Goal: Transaction & Acquisition: Subscribe to service/newsletter

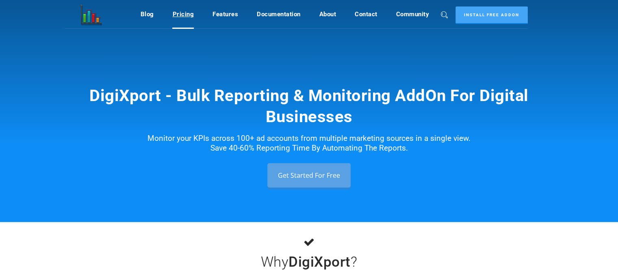
click at [183, 17] on link "Pricing" at bounding box center [183, 13] width 22 height 15
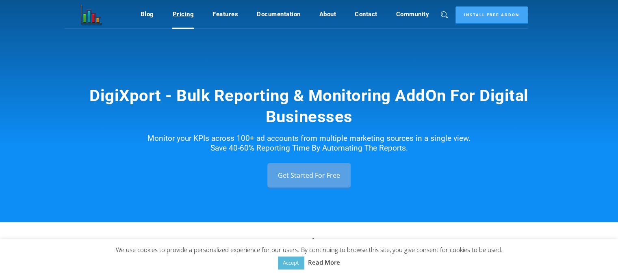
click at [180, 18] on link "Pricing" at bounding box center [183, 13] width 22 height 15
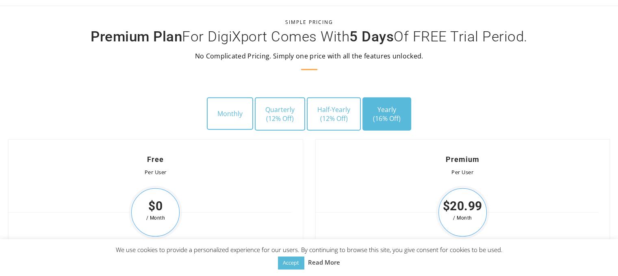
scroll to position [2306, 0]
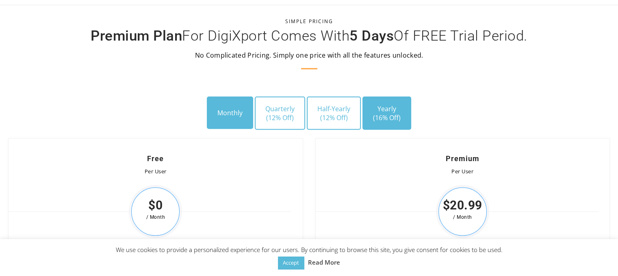
click at [237, 104] on button "Monthly" at bounding box center [230, 113] width 46 height 32
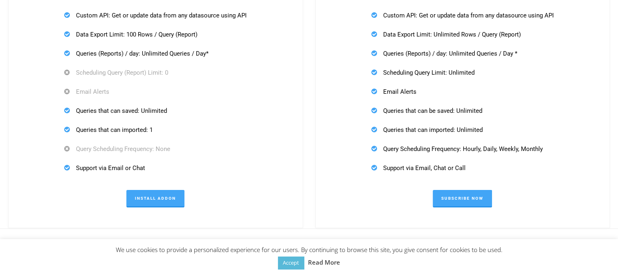
scroll to position [2591, 0]
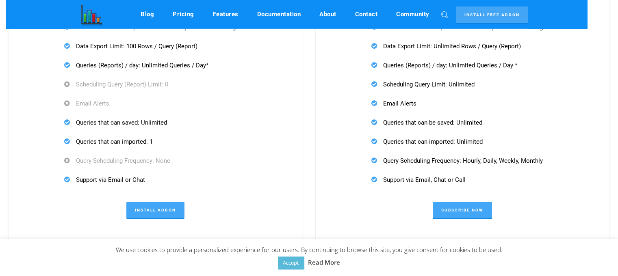
click at [408, 141] on div "Connectors: All (Check here for list of all data connectors) Accounts per Data …" at bounding box center [462, 75] width 200 height 238
click at [449, 202] on link "Subscribe Now" at bounding box center [462, 210] width 59 height 17
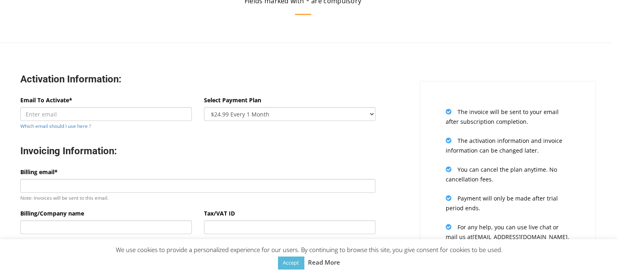
scroll to position [44, 6]
click at [164, 118] on input "Email To Activate*" at bounding box center [105, 114] width 171 height 14
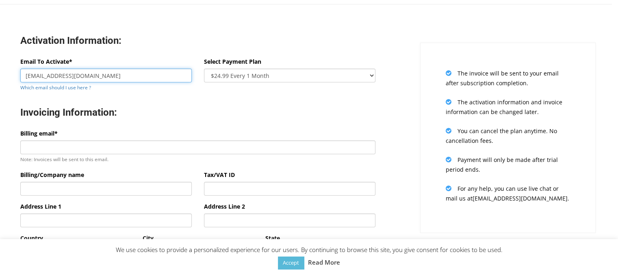
scroll to position [83, 6]
type input "[EMAIL_ADDRESS][DOMAIN_NAME]"
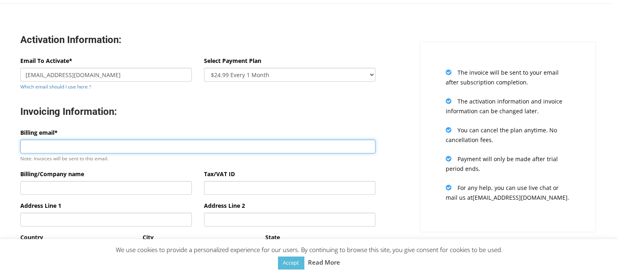
click at [124, 142] on input "Billing email*" at bounding box center [197, 147] width 355 height 14
type input "a"
type input "easilva@fopter.com"
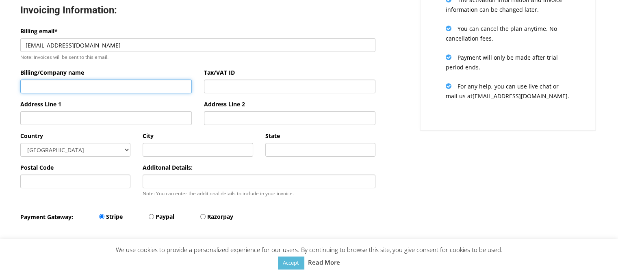
scroll to position [184, 6]
type input "santo tome"
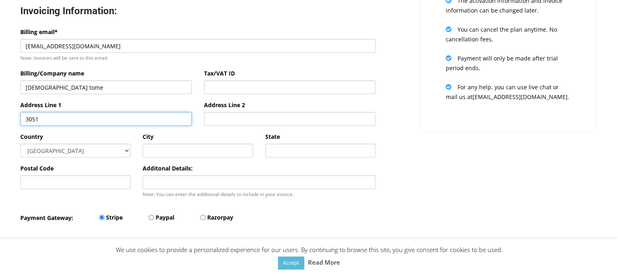
type input "3051"
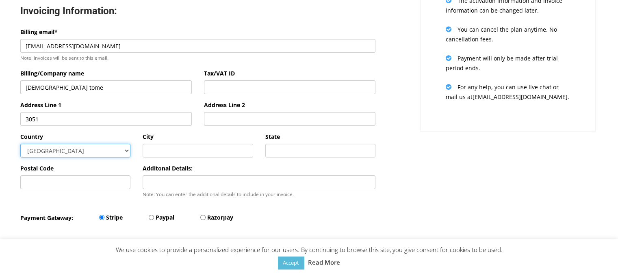
select select "AR"
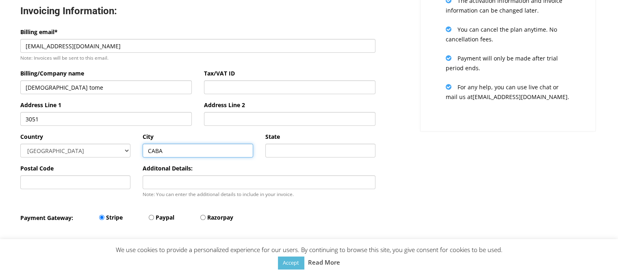
type input "CABA"
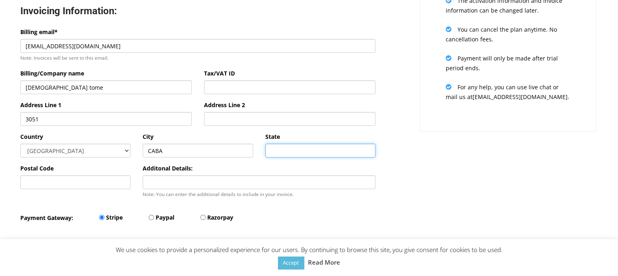
type input "B"
type input "BSAS"
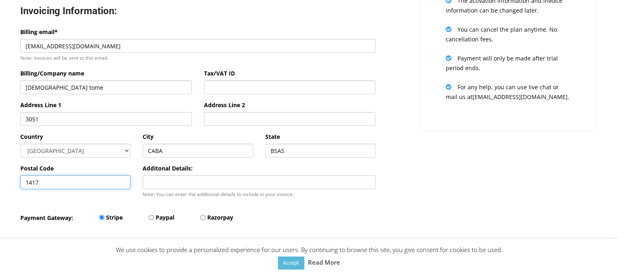
type input "1417"
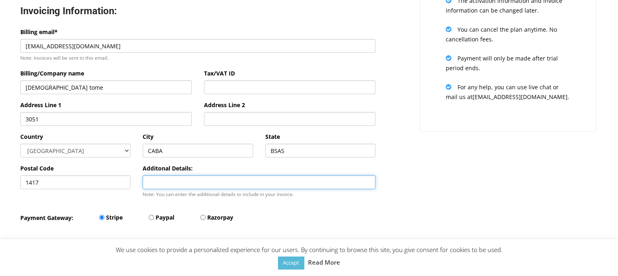
scroll to position [251, 6]
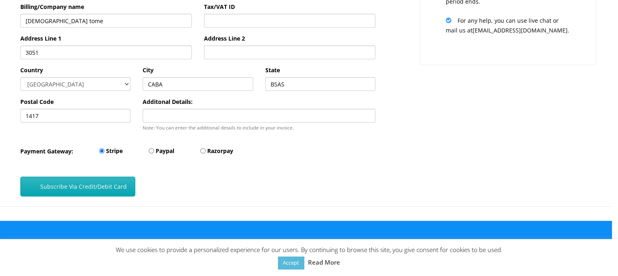
click at [84, 187] on button "Subscribe Via Credit/Debit Card" at bounding box center [77, 187] width 115 height 20
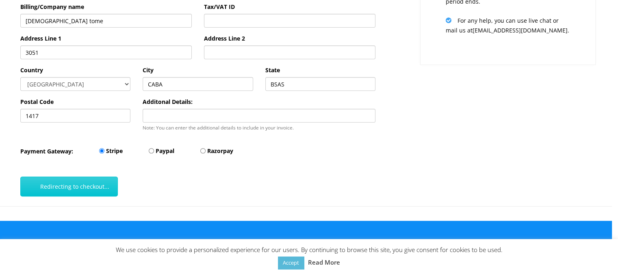
click at [292, 271] on div "We use cookies to provide a personalized experience for our users. By continuin…" at bounding box center [309, 257] width 618 height 37
click at [293, 269] on link "Accept" at bounding box center [291, 263] width 26 height 13
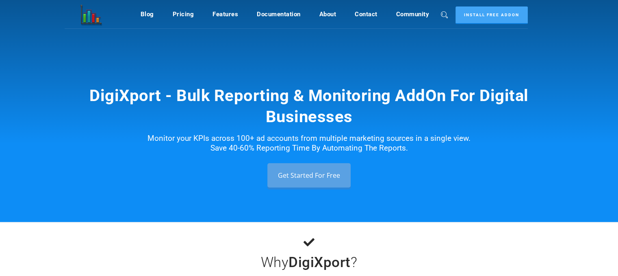
click at [89, 16] on link "Digishuffle" at bounding box center [89, 14] width 49 height 28
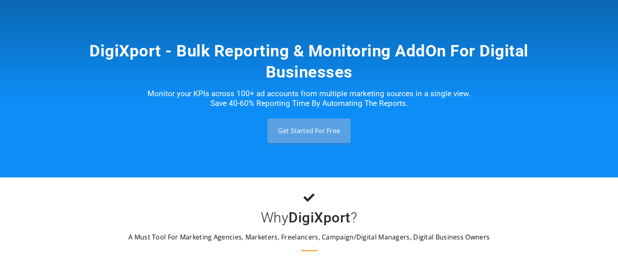
scroll to position [43, 0]
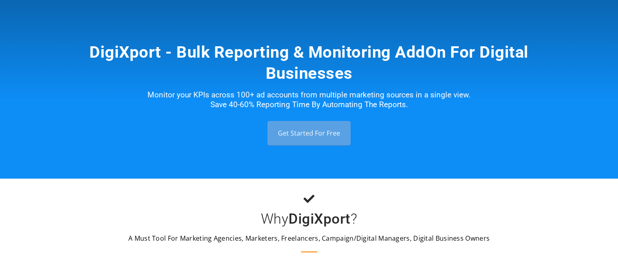
click at [333, 141] on link "Get Started For Free" at bounding box center [308, 133] width 83 height 24
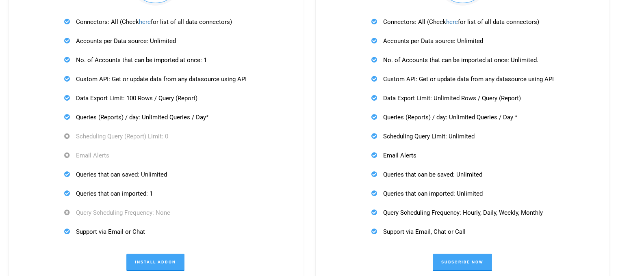
scroll to position [2539, 0]
click at [331, 117] on div "Premium Per User $20.99 / Month Connectors: All (Check here for list of all dat…" at bounding box center [462, 98] width 295 height 386
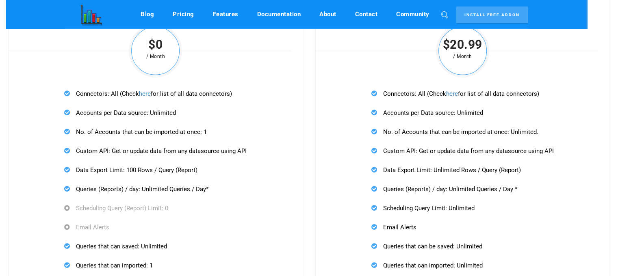
scroll to position [2465, 0]
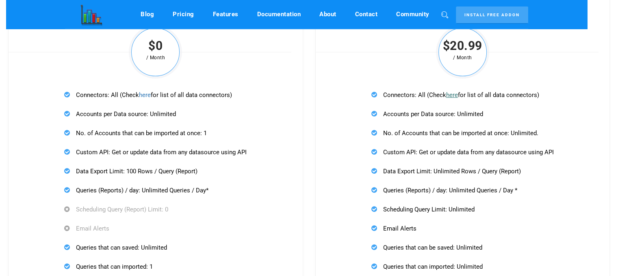
click at [453, 92] on link "here" at bounding box center [452, 94] width 12 height 7
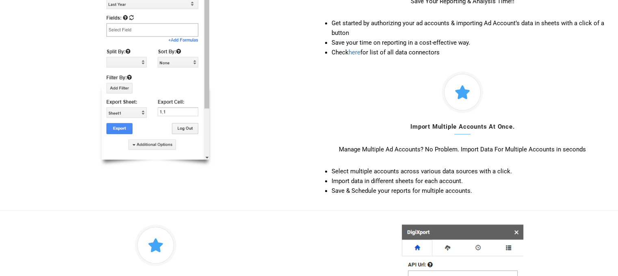
scroll to position [943, 0]
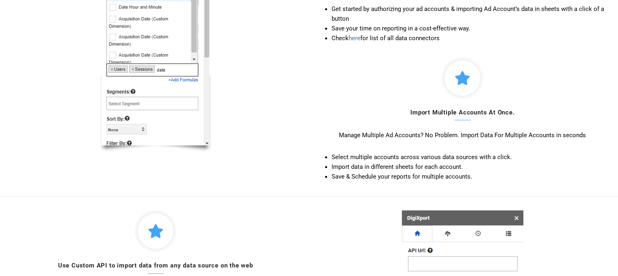
click at [386, 162] on li "Import data in different sheets for each account." at bounding box center [470, 167] width 279 height 10
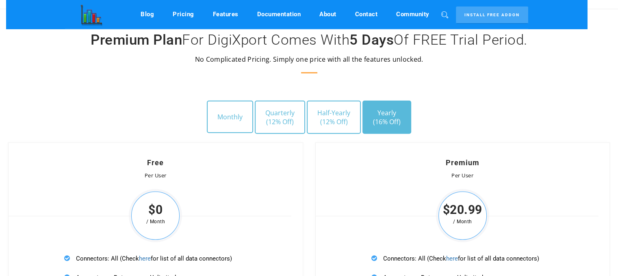
scroll to position [2289, 0]
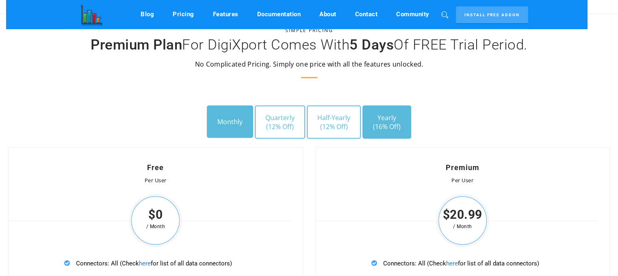
click at [236, 115] on button "Monthly" at bounding box center [230, 122] width 46 height 32
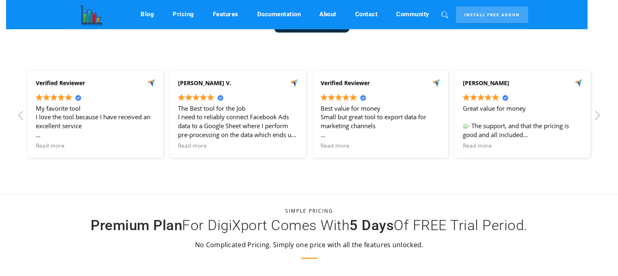
scroll to position [2109, 0]
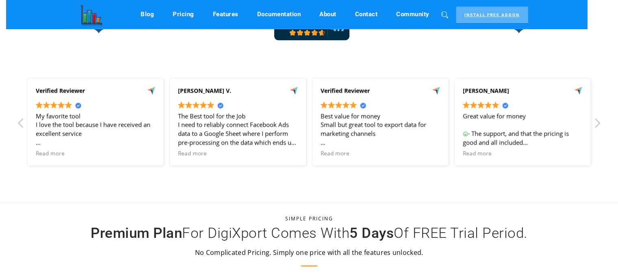
click at [475, 18] on link "Install Free Addon" at bounding box center [492, 14] width 72 height 17
